Goal: Task Accomplishment & Management: Use online tool/utility

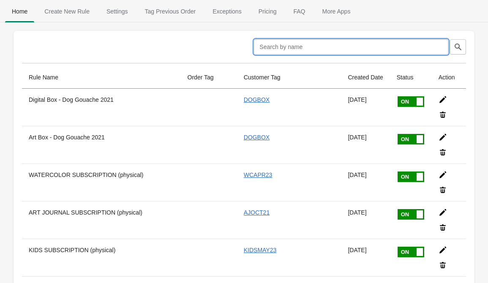
click at [318, 45] on input "text" at bounding box center [351, 46] width 194 height 15
type input "h"
click at [457, 45] on icon "button" at bounding box center [458, 47] width 8 height 8
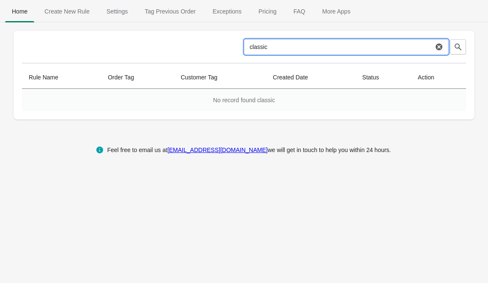
drag, startPoint x: 285, startPoint y: 52, endPoint x: 248, endPoint y: 52, distance: 37.2
click at [251, 52] on input "classic" at bounding box center [338, 46] width 189 height 15
drag, startPoint x: 275, startPoint y: 44, endPoint x: 234, endPoint y: 41, distance: 40.6
click at [236, 43] on div "classic Clear" at bounding box center [240, 44] width 451 height 22
type input "card"
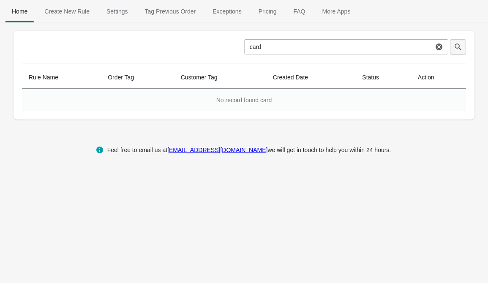
click at [462, 45] on icon "button" at bounding box center [458, 47] width 8 height 8
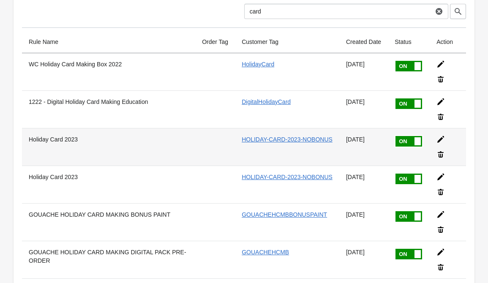
scroll to position [37, 0]
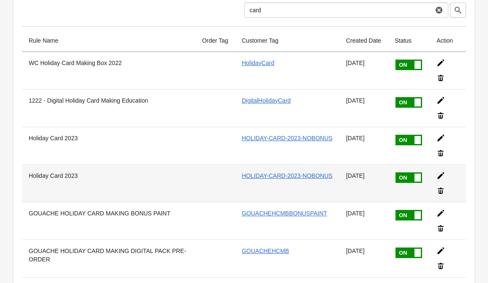
click at [139, 187] on th "Holiday Card 2023" at bounding box center [108, 183] width 173 height 38
click at [247, 175] on link "HOLIDAY-CARD-2023-NOBONUS" at bounding box center [287, 175] width 91 height 7
click at [439, 176] on icon at bounding box center [440, 175] width 7 height 7
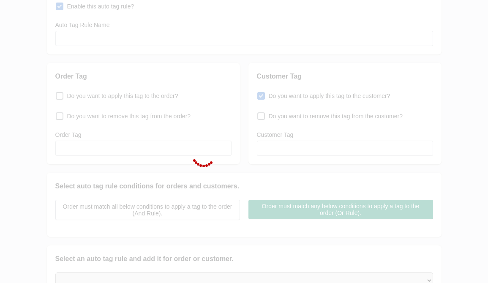
type input "Holiday Card 2023"
checkbox input "true"
type input "HOLIDAY-CARD-2023-NOBONUS"
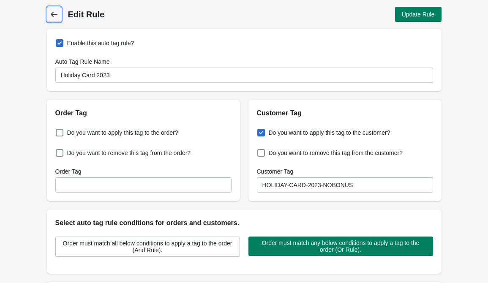
click at [59, 18] on span "Back" at bounding box center [54, 14] width 12 height 12
